Goal: Task Accomplishment & Management: Use online tool/utility

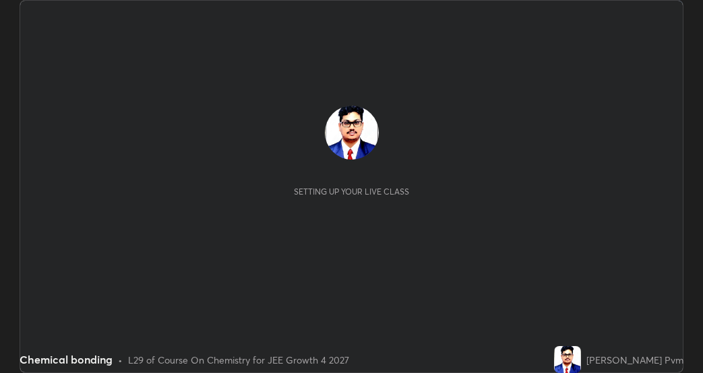
scroll to position [373, 702]
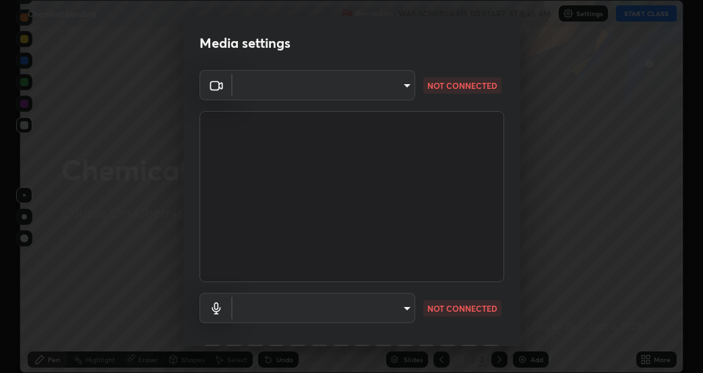
type input "0f274a8267b5173030dc61a733e8b940e392ec9806fffac7e2c15fa552184a42"
type input "default"
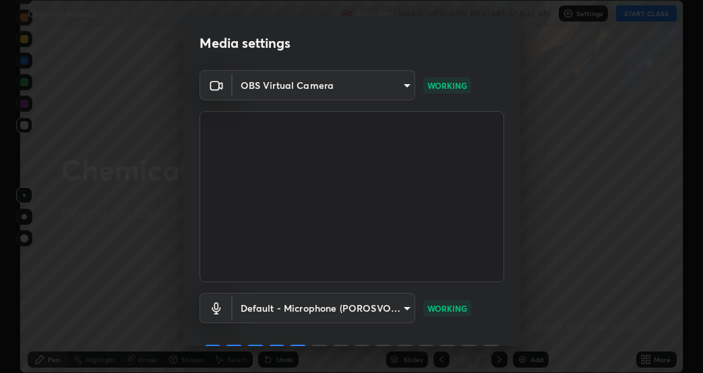
scroll to position [69, 0]
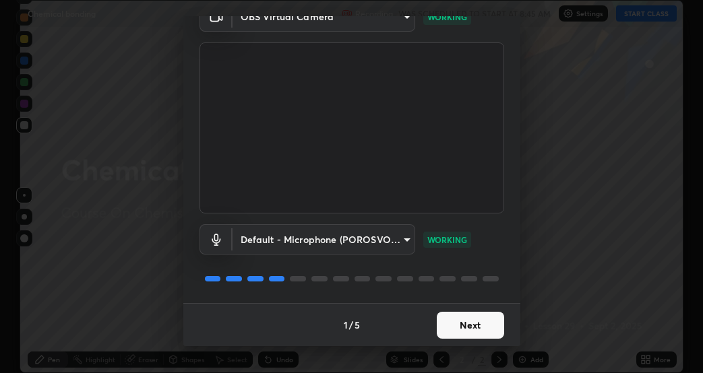
click at [468, 329] on button "Next" at bounding box center [470, 325] width 67 height 27
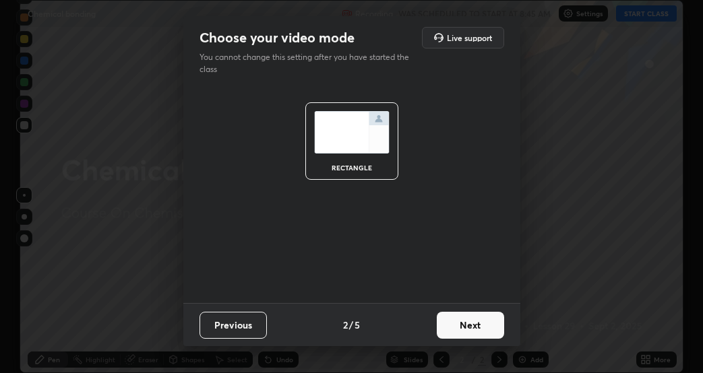
scroll to position [0, 0]
click at [469, 329] on button "Next" at bounding box center [470, 325] width 67 height 27
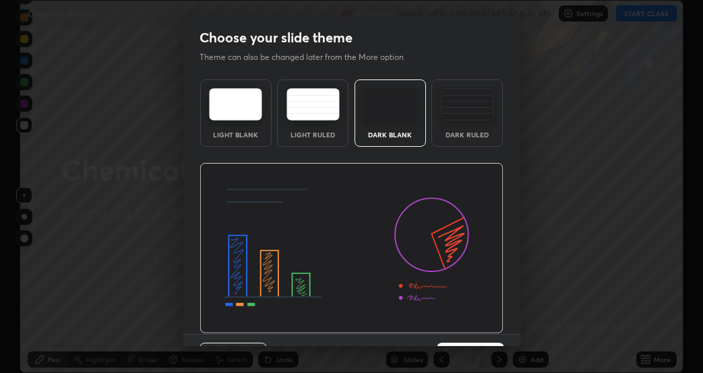
scroll to position [31, 0]
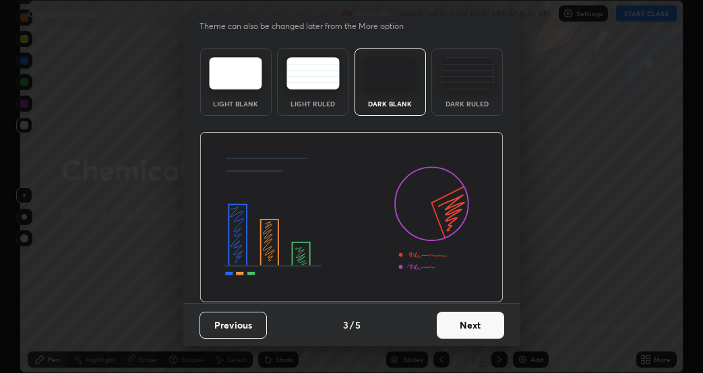
click at [468, 326] on button "Next" at bounding box center [470, 325] width 67 height 27
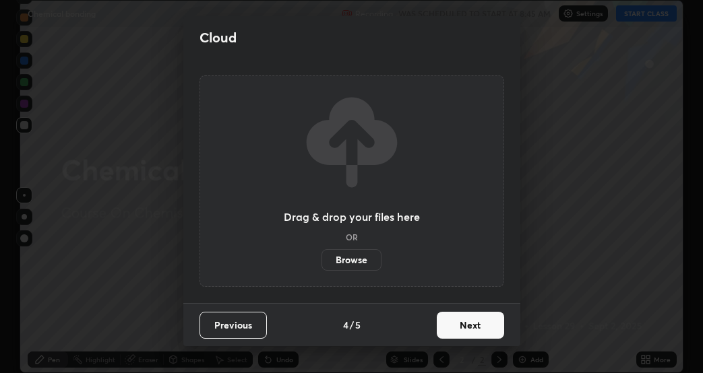
click at [462, 326] on button "Next" at bounding box center [470, 325] width 67 height 27
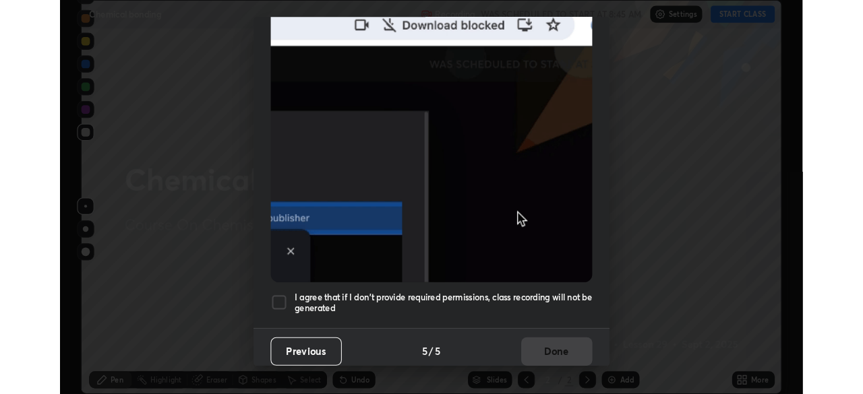
scroll to position [344, 0]
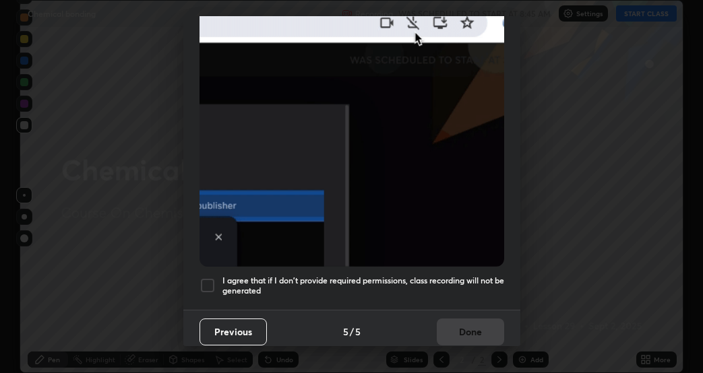
click at [206, 278] on div at bounding box center [207, 286] width 16 height 16
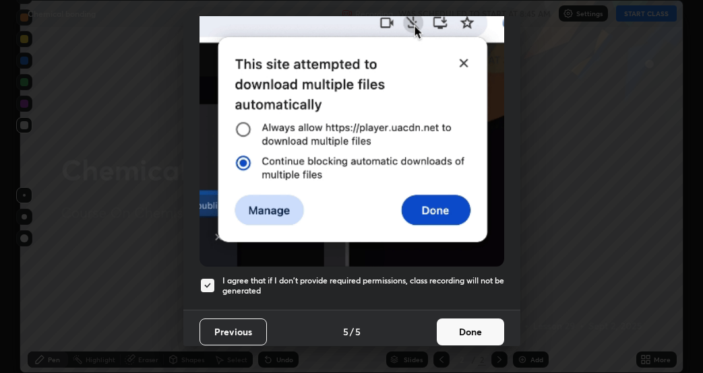
click at [462, 325] on button "Done" at bounding box center [470, 332] width 67 height 27
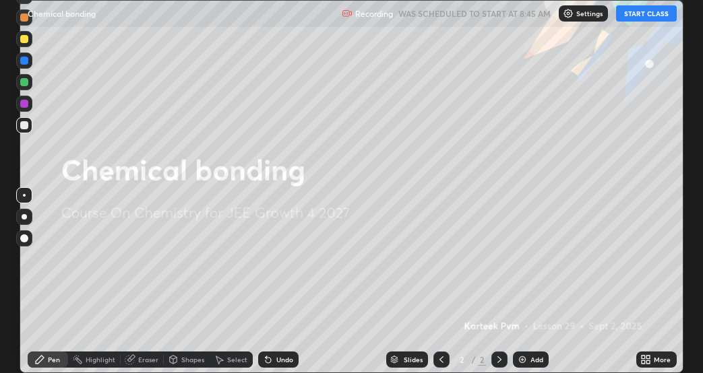
click at [647, 15] on button "START CLASS" at bounding box center [646, 13] width 61 height 16
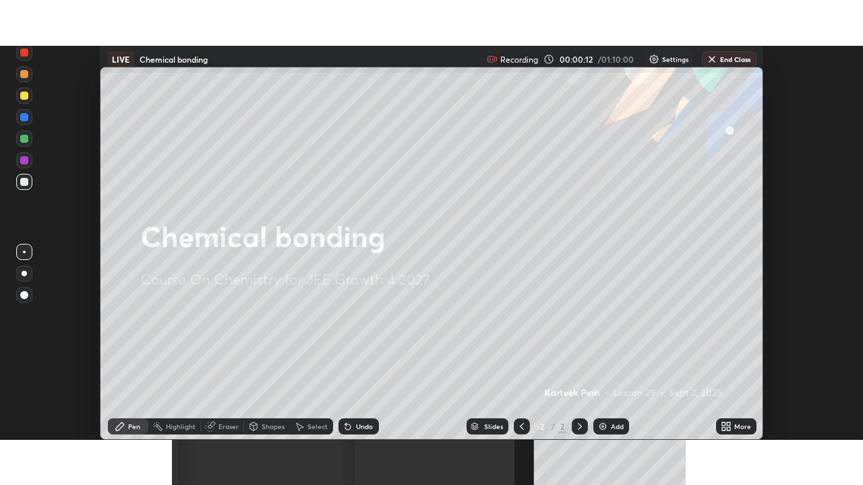
scroll to position [394, 863]
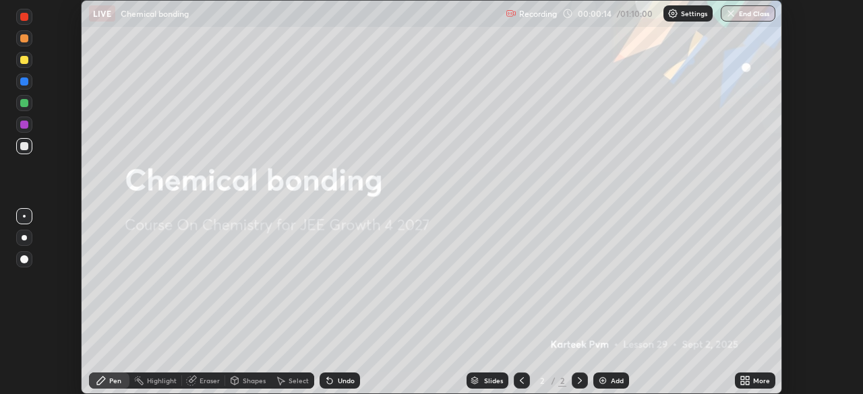
click at [702, 373] on div "More" at bounding box center [755, 381] width 40 height 16
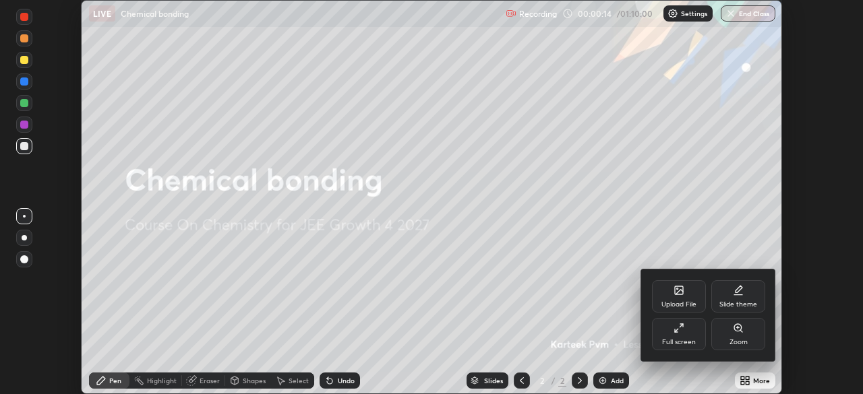
click at [667, 336] on div "Full screen" at bounding box center [679, 334] width 54 height 32
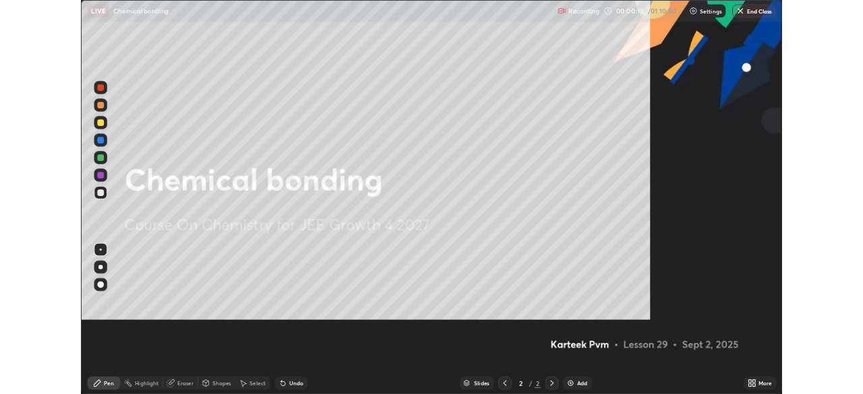
scroll to position [485, 863]
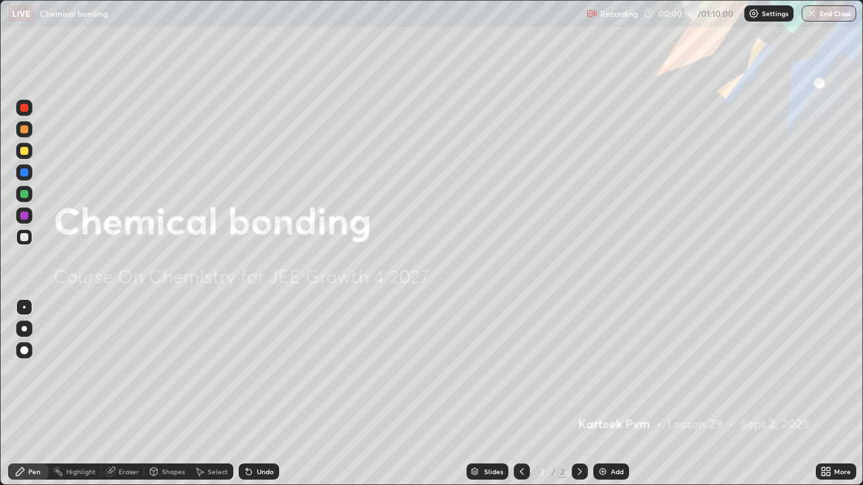
click at [595, 373] on div "Add" at bounding box center [611, 472] width 36 height 16
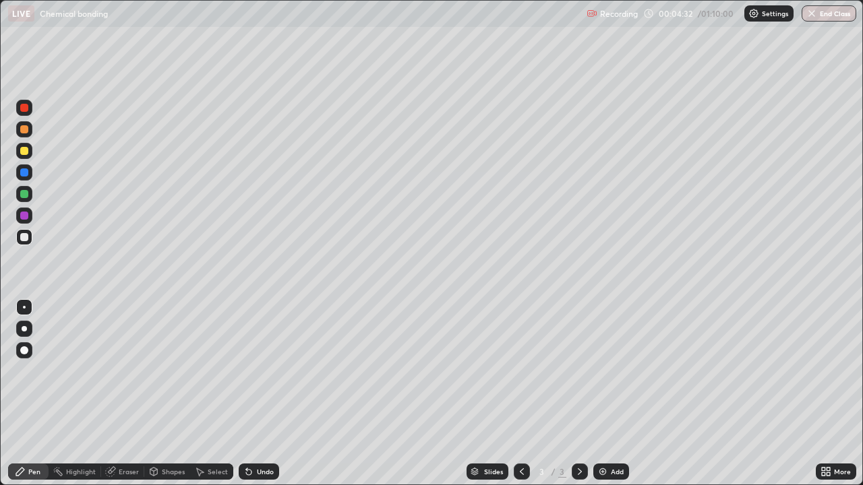
click at [262, 373] on div "Undo" at bounding box center [259, 472] width 40 height 16
click at [266, 373] on div "Undo" at bounding box center [265, 471] width 17 height 7
click at [603, 373] on img at bounding box center [602, 471] width 11 height 11
click at [24, 150] on div at bounding box center [24, 151] width 8 height 8
click at [261, 373] on div "Undo" at bounding box center [259, 472] width 40 height 16
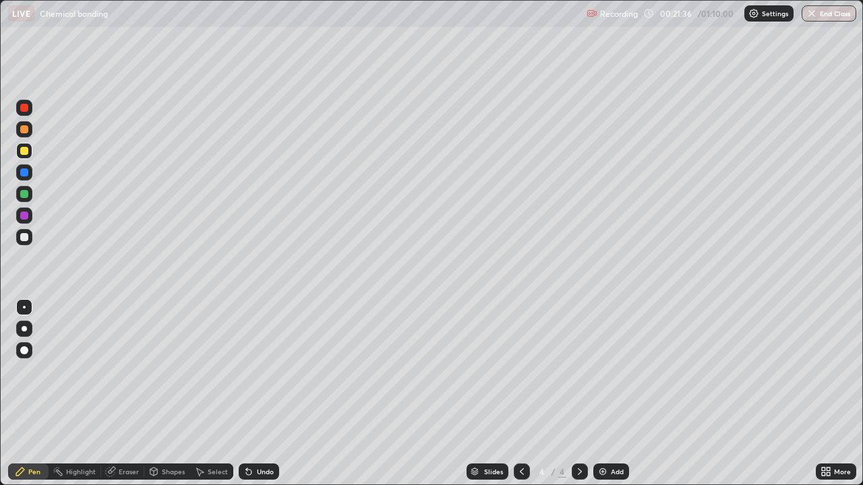
click at [605, 373] on img at bounding box center [602, 471] width 11 height 11
click at [264, 373] on div "Undo" at bounding box center [259, 472] width 40 height 16
click at [259, 373] on div "Undo" at bounding box center [265, 471] width 17 height 7
click at [268, 373] on div "Undo" at bounding box center [265, 471] width 17 height 7
click at [262, 373] on div "Undo" at bounding box center [265, 471] width 17 height 7
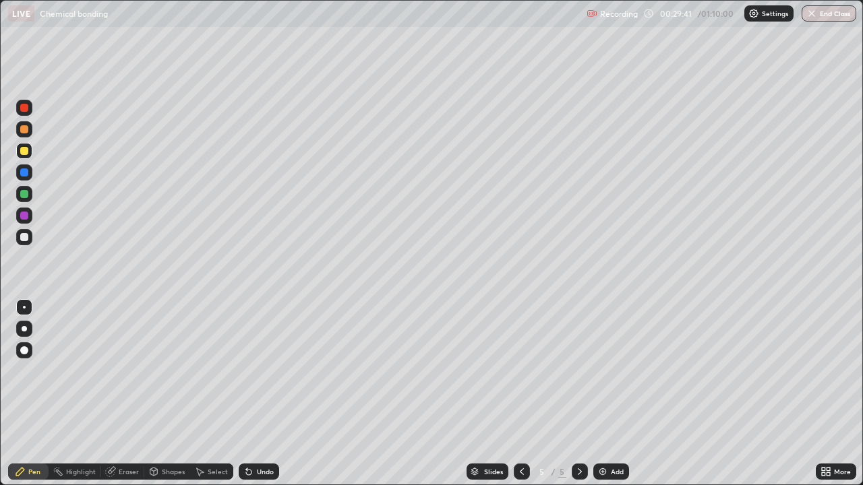
click at [129, 373] on div "Eraser" at bounding box center [129, 471] width 20 height 7
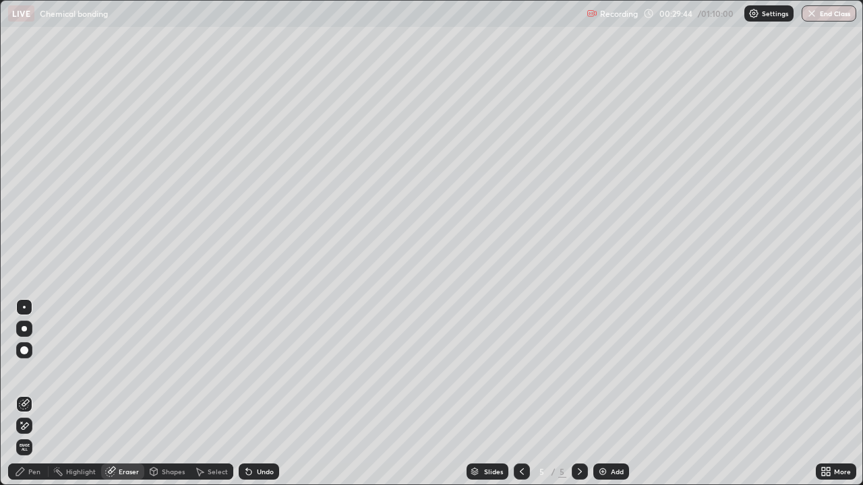
click at [214, 373] on div "Select" at bounding box center [218, 471] width 20 height 7
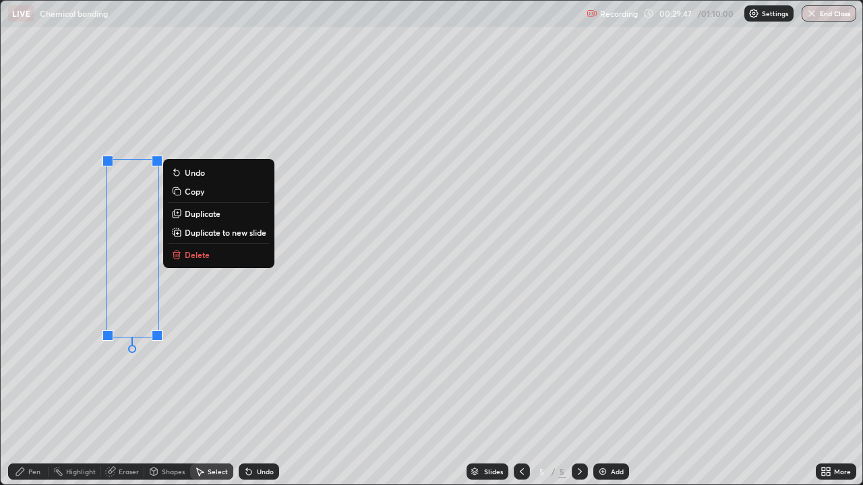
click at [192, 252] on p "Delete" at bounding box center [197, 254] width 25 height 11
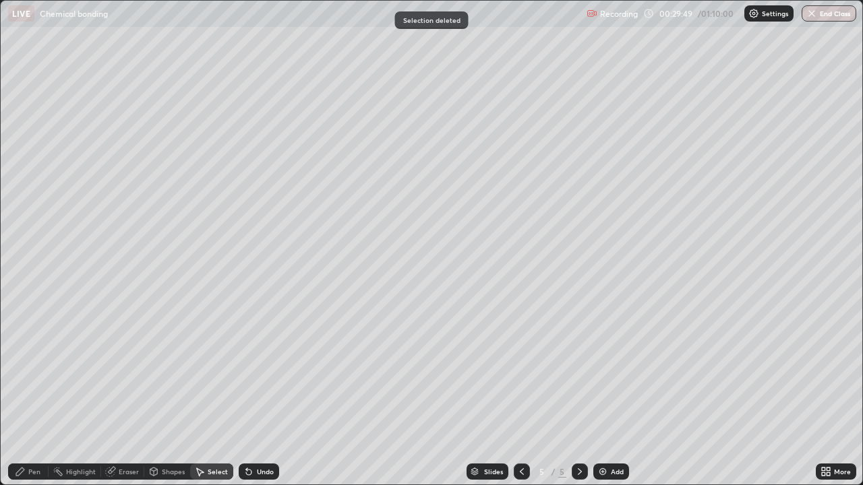
click at [34, 373] on div "Pen" at bounding box center [34, 471] width 12 height 7
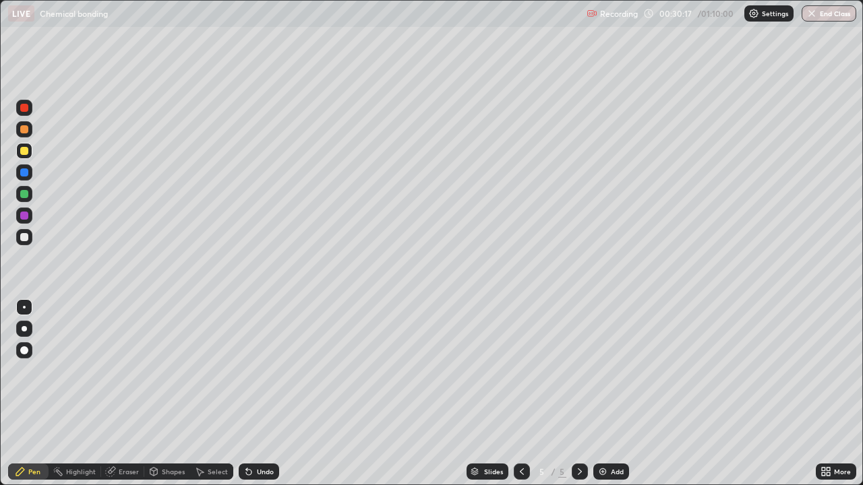
click at [23, 236] on div at bounding box center [24, 237] width 8 height 8
click at [617, 373] on div "Add" at bounding box center [617, 471] width 13 height 7
click at [123, 373] on div "Eraser" at bounding box center [129, 471] width 20 height 7
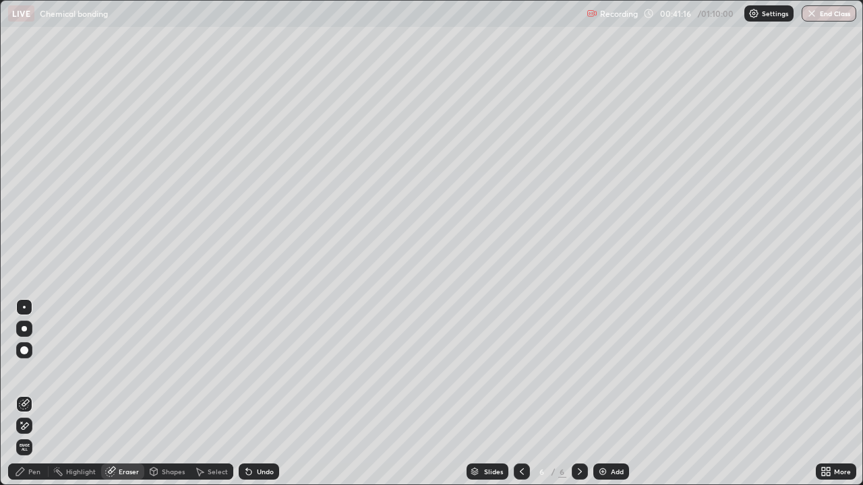
click at [34, 373] on div "Pen" at bounding box center [34, 471] width 12 height 7
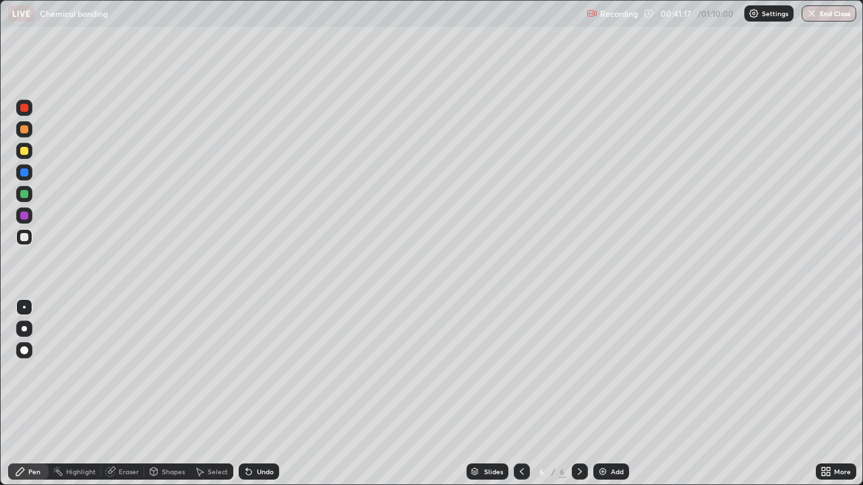
click at [28, 156] on div at bounding box center [24, 151] width 16 height 16
click at [251, 373] on icon at bounding box center [248, 471] width 11 height 11
click at [253, 373] on div "Undo" at bounding box center [259, 472] width 40 height 16
click at [251, 373] on icon at bounding box center [248, 471] width 11 height 11
click at [208, 373] on div "Select" at bounding box center [218, 471] width 20 height 7
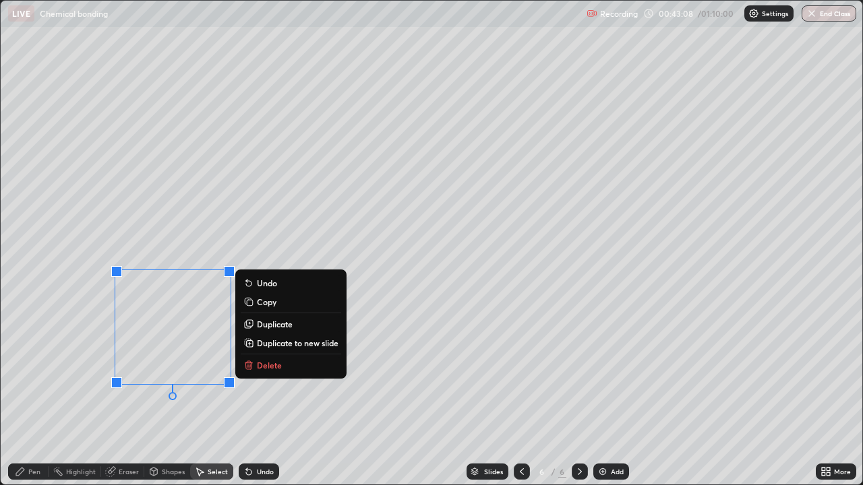
click at [272, 361] on p "Delete" at bounding box center [269, 365] width 25 height 11
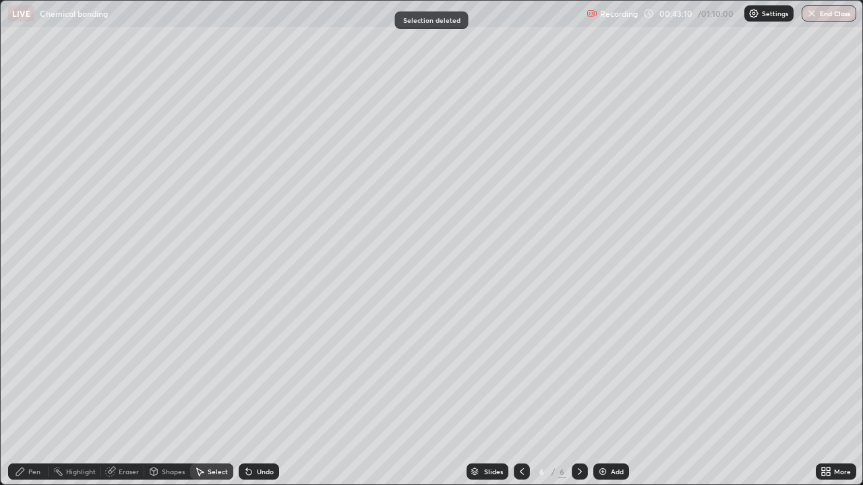
click at [31, 373] on div "Pen" at bounding box center [34, 471] width 12 height 7
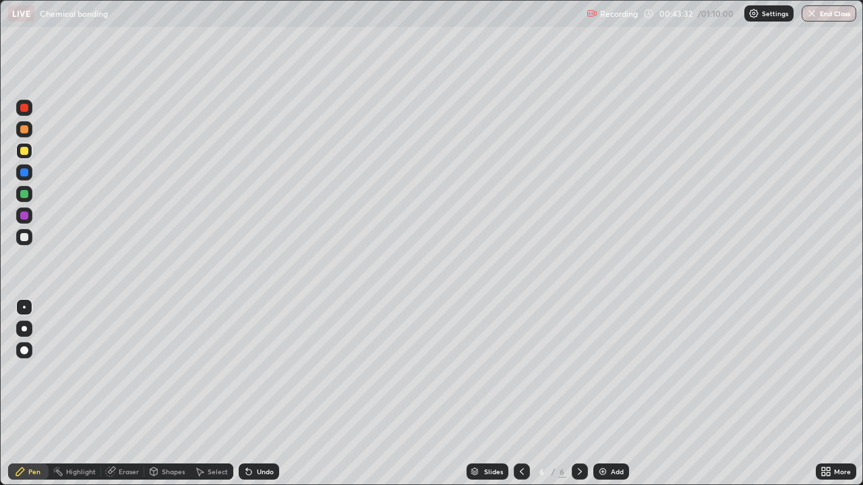
click at [26, 233] on div at bounding box center [24, 237] width 8 height 8
click at [254, 373] on div "Undo" at bounding box center [259, 472] width 40 height 16
click at [259, 373] on div "Undo" at bounding box center [265, 471] width 17 height 7
click at [270, 373] on div "Undo" at bounding box center [265, 471] width 17 height 7
click at [262, 373] on div "Undo" at bounding box center [265, 471] width 17 height 7
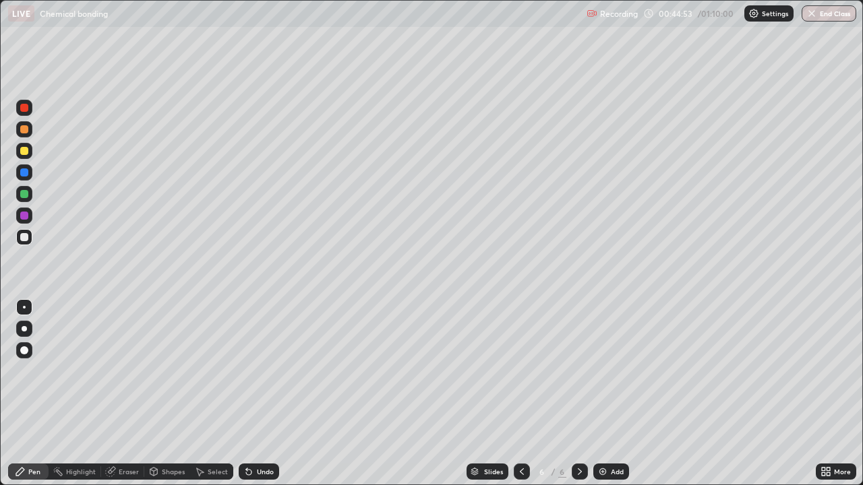
click at [275, 373] on div "Undo" at bounding box center [259, 472] width 40 height 16
click at [266, 373] on div "Undo" at bounding box center [259, 472] width 40 height 16
click at [29, 150] on div at bounding box center [24, 151] width 16 height 16
click at [27, 236] on div at bounding box center [24, 237] width 8 height 8
click at [604, 373] on div "Add" at bounding box center [611, 472] width 36 height 16
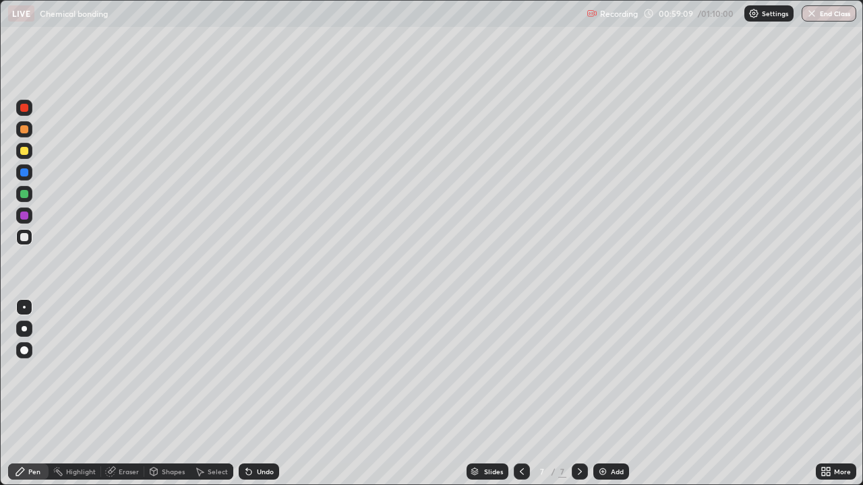
click at [264, 373] on div "Undo" at bounding box center [265, 471] width 17 height 7
click at [263, 373] on div "Undo" at bounding box center [265, 471] width 17 height 7
click at [262, 373] on div "Undo" at bounding box center [265, 471] width 17 height 7
click at [23, 151] on div at bounding box center [24, 151] width 8 height 8
click at [263, 373] on div "Undo" at bounding box center [265, 471] width 17 height 7
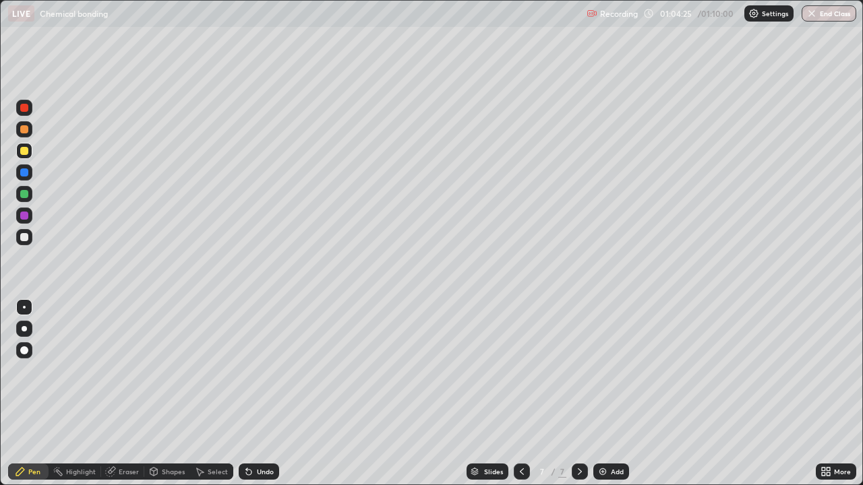
click at [262, 373] on div "Undo" at bounding box center [265, 471] width 17 height 7
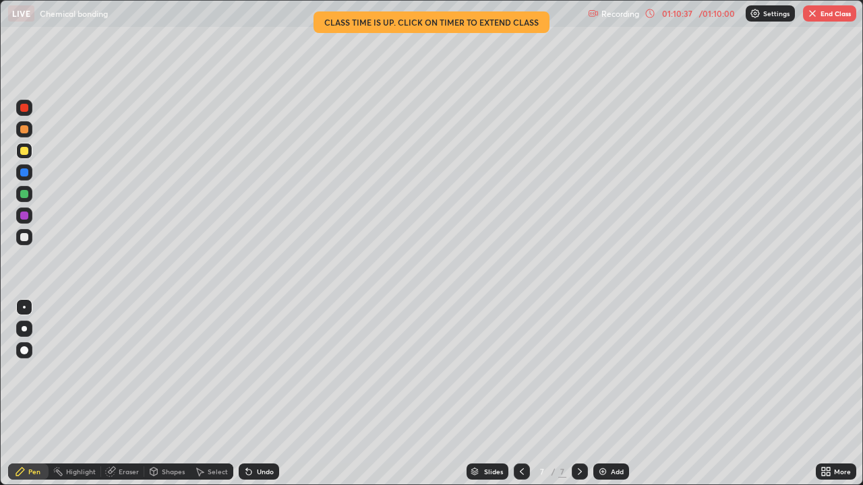
click at [702, 16] on button "End Class" at bounding box center [829, 13] width 53 height 16
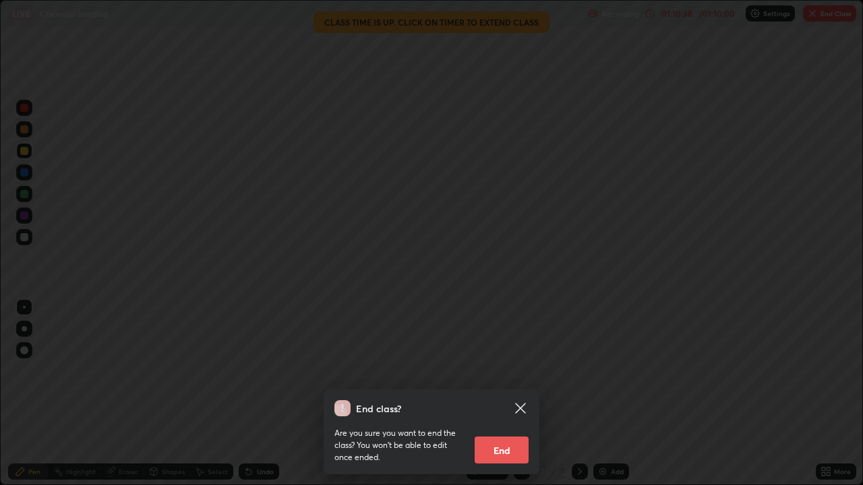
click at [508, 373] on button "End" at bounding box center [501, 450] width 54 height 27
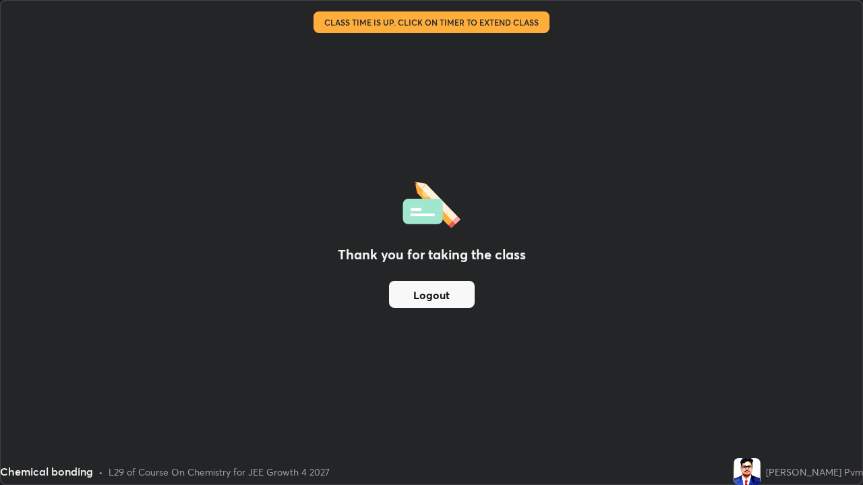
click at [460, 300] on button "Logout" at bounding box center [432, 294] width 86 height 27
click at [447, 303] on button "Logout" at bounding box center [432, 294] width 86 height 27
click at [446, 294] on button "Logout" at bounding box center [432, 294] width 86 height 27
click at [452, 298] on button "Logout" at bounding box center [432, 294] width 86 height 27
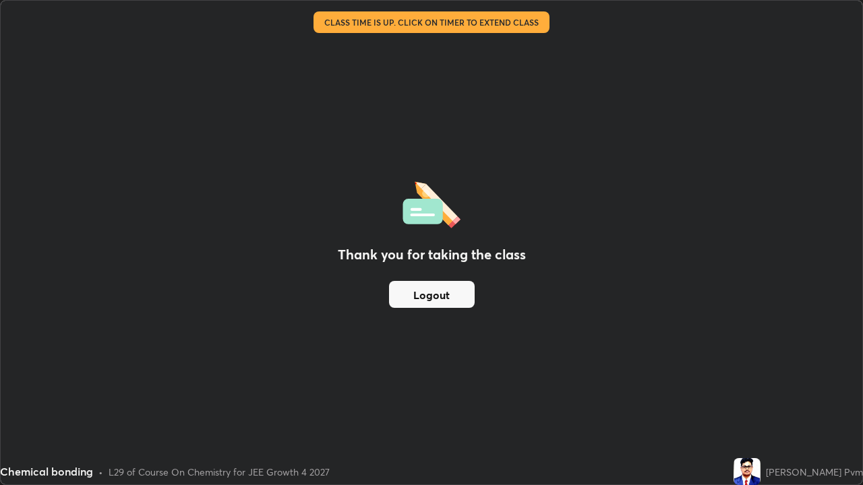
click at [452, 298] on button "Logout" at bounding box center [432, 294] width 86 height 27
click at [452, 293] on button "Logout" at bounding box center [432, 294] width 86 height 27
click at [451, 293] on button "Logout" at bounding box center [432, 294] width 86 height 27
click at [450, 296] on button "Logout" at bounding box center [432, 294] width 86 height 27
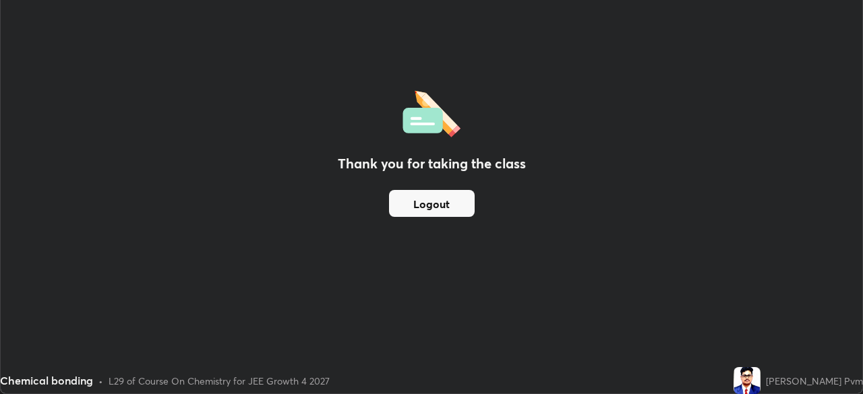
scroll to position [67003, 66535]
